Goal: Obtain resource: Obtain resource

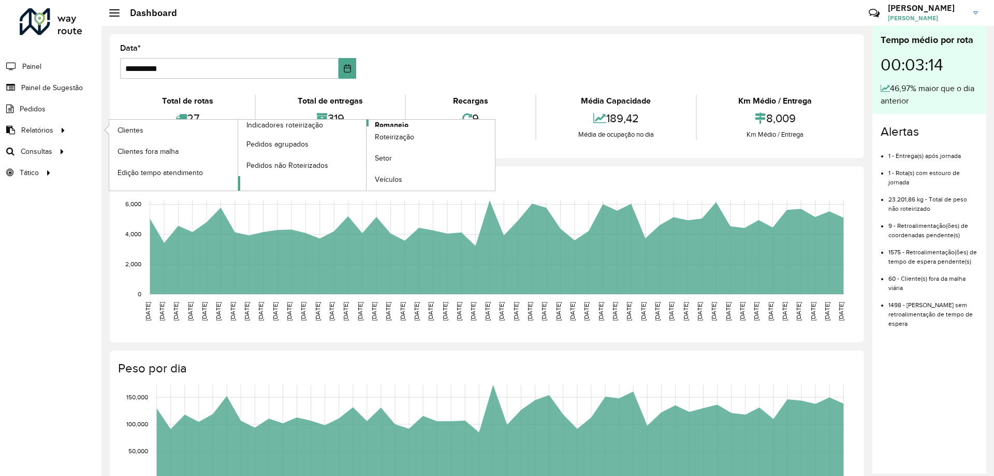
click at [410, 125] on link "Romaneio" at bounding box center [366, 155] width 257 height 71
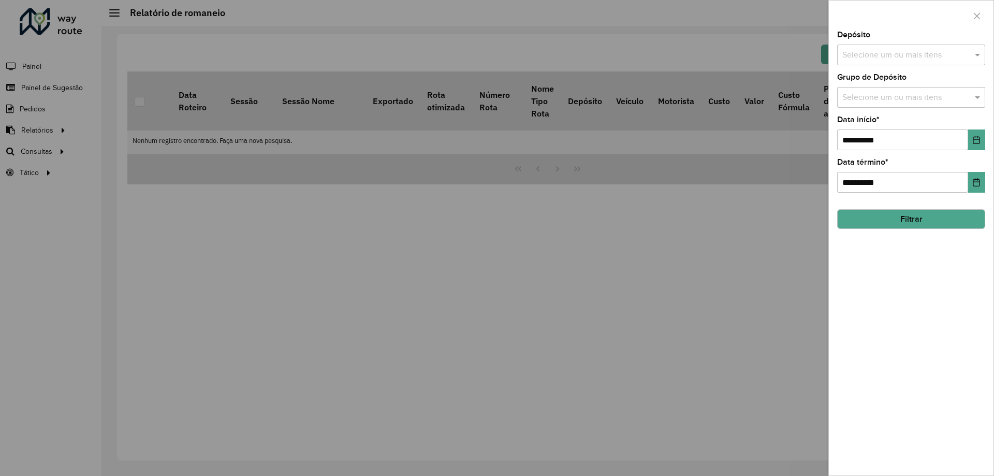
click at [924, 55] on input "text" at bounding box center [905, 55] width 132 height 12
click at [863, 97] on div "Selecionar Todos Limpar seleção" at bounding box center [910, 87] width 147 height 22
click at [857, 104] on div "CDD Cascavel" at bounding box center [910, 107] width 147 height 18
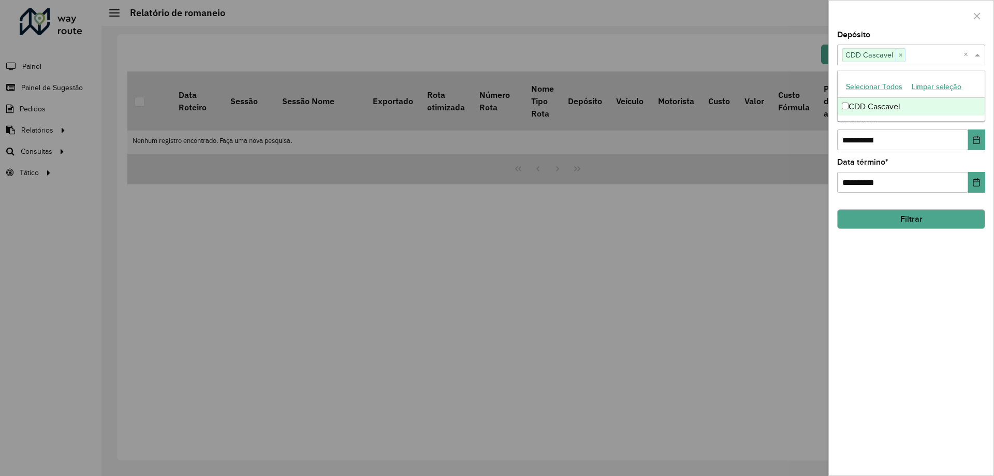
click at [916, 264] on div "**********" at bounding box center [911, 253] width 165 height 444
drag, startPoint x: 985, startPoint y: 133, endPoint x: 973, endPoint y: 142, distance: 15.1
click at [982, 135] on div "**********" at bounding box center [911, 253] width 165 height 444
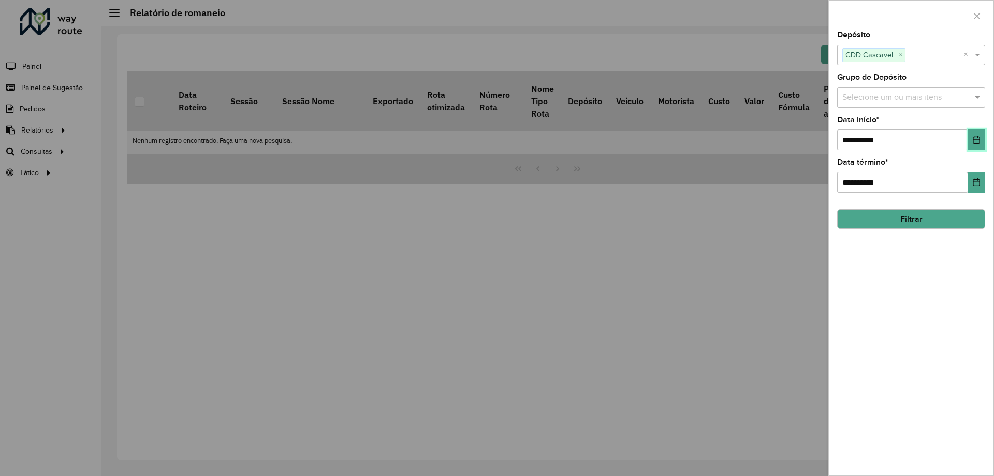
click at [971, 144] on button "Choose Date" at bounding box center [976, 139] width 17 height 21
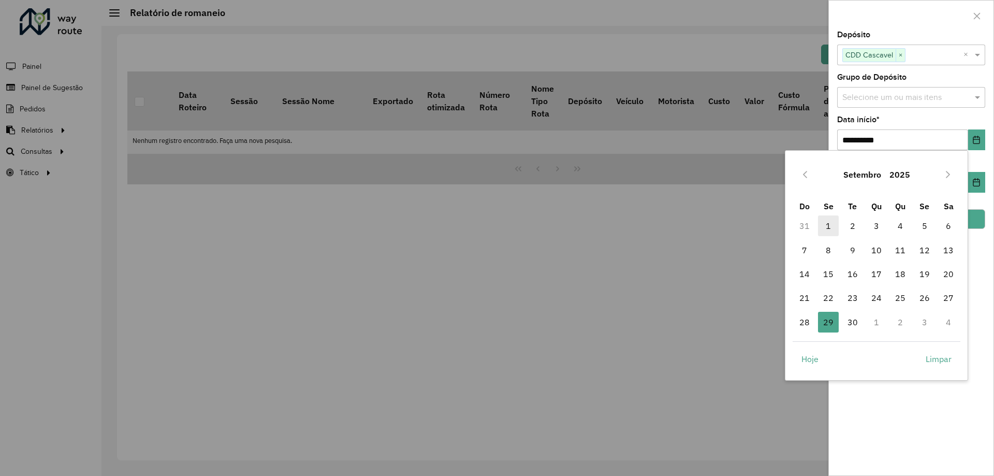
click at [832, 225] on span "1" at bounding box center [828, 225] width 21 height 21
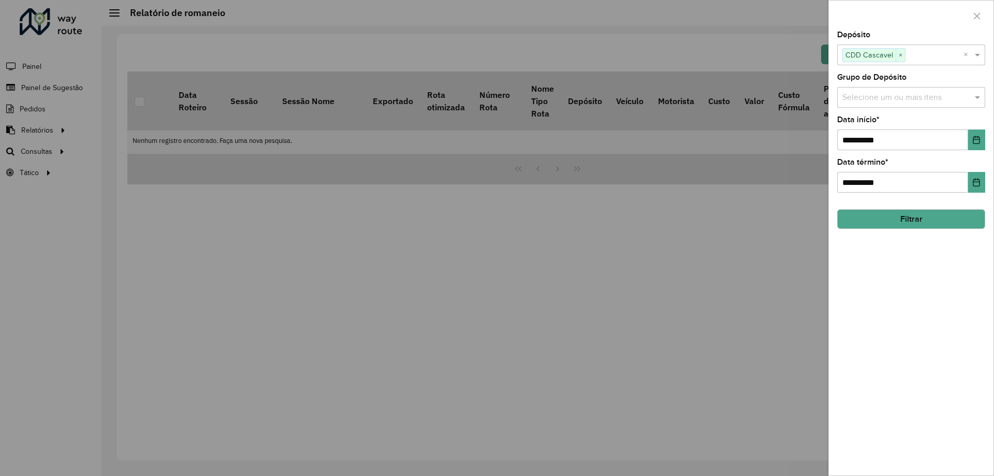
click at [948, 223] on button "Filtrar" at bounding box center [911, 219] width 148 height 20
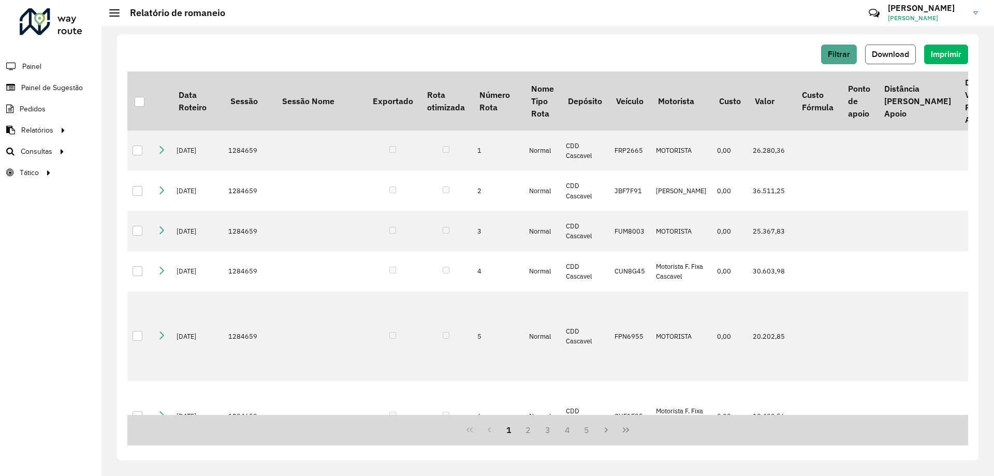
click at [885, 61] on button "Download" at bounding box center [890, 55] width 51 height 20
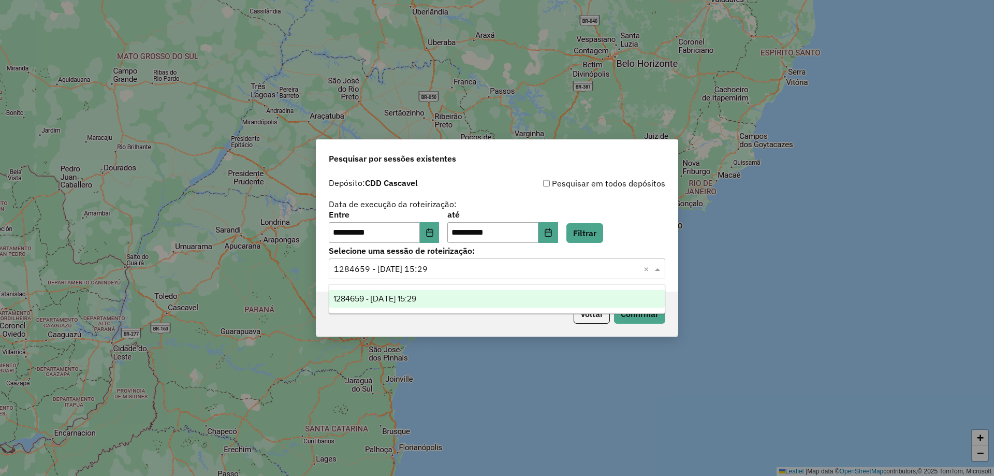
click at [468, 269] on input "text" at bounding box center [486, 269] width 305 height 12
